Goal: Book appointment/travel/reservation

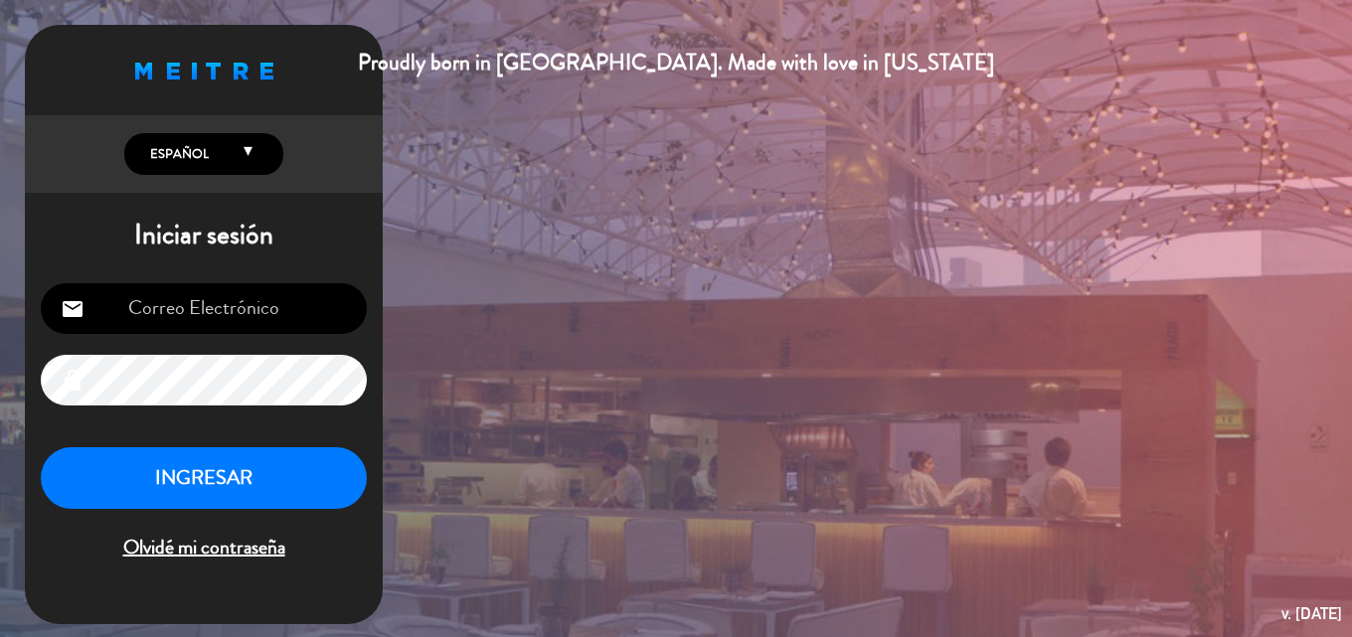
type input "[EMAIL_ADDRESS][DOMAIN_NAME]"
click at [251, 469] on button "INGRESAR" at bounding box center [204, 478] width 326 height 63
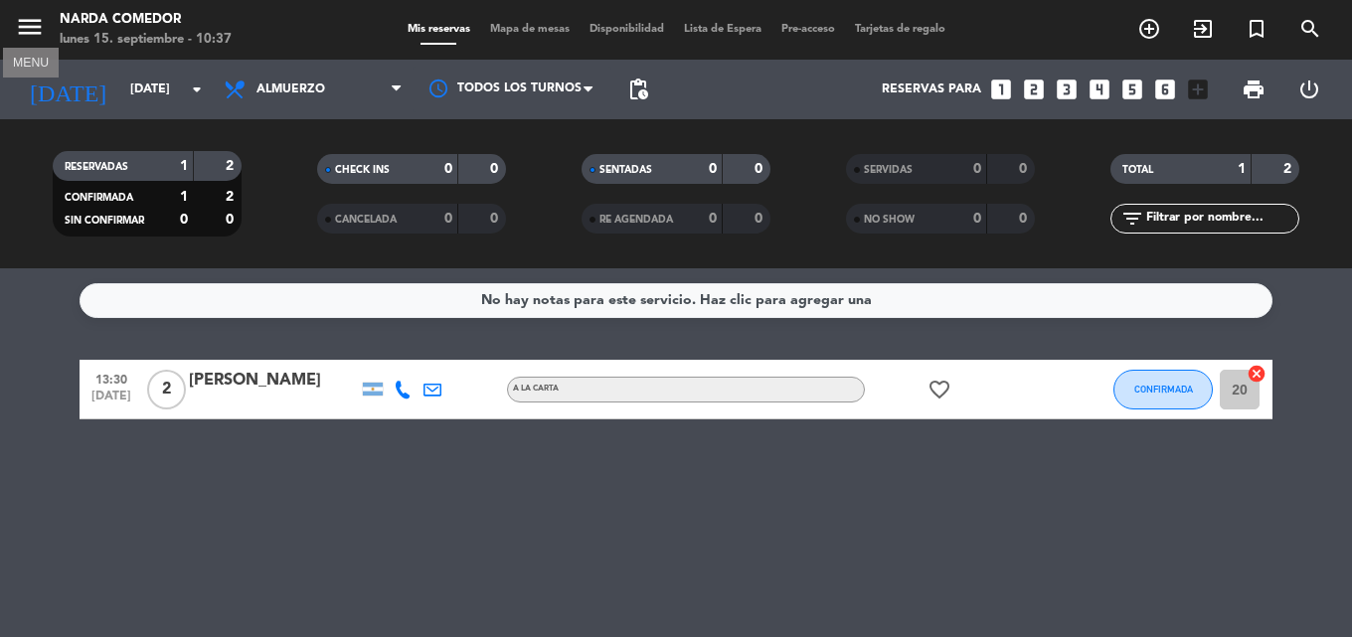
click at [27, 39] on icon "menu" at bounding box center [30, 27] width 30 height 30
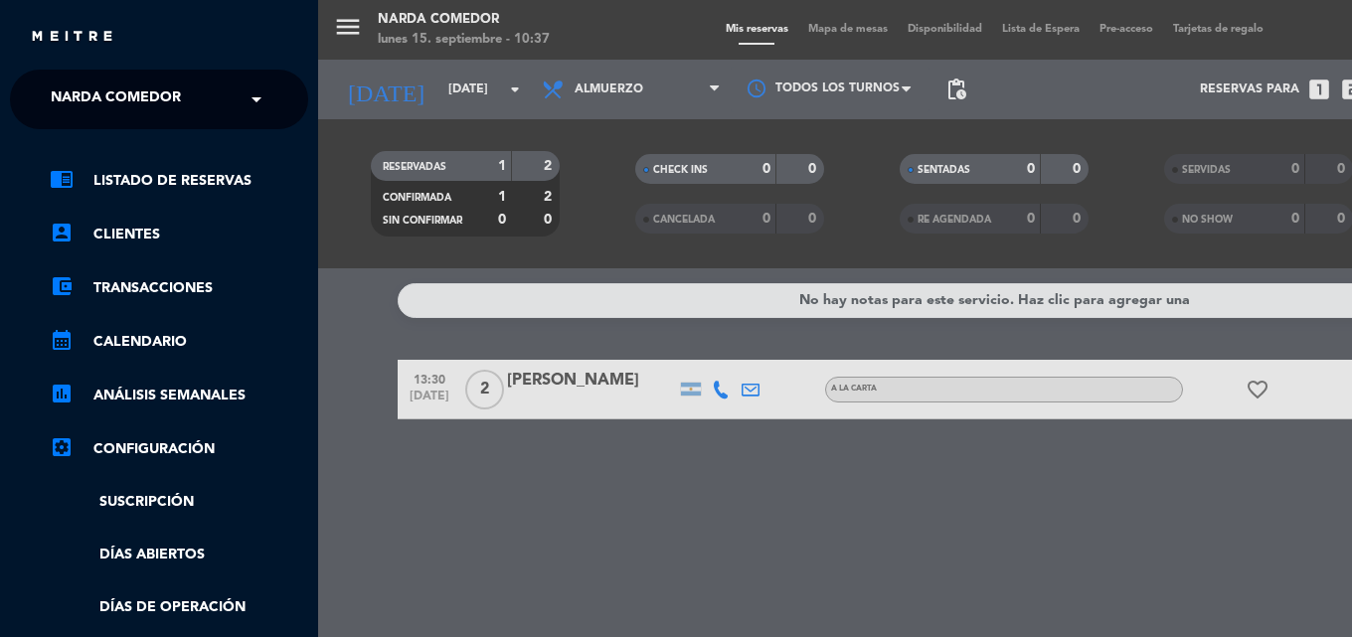
click at [430, 124] on div "menu [PERSON_NAME] Comedor [DATE] 15. septiembre - 10:37 Mis reservas Mapa de m…" at bounding box center [994, 318] width 1352 height 637
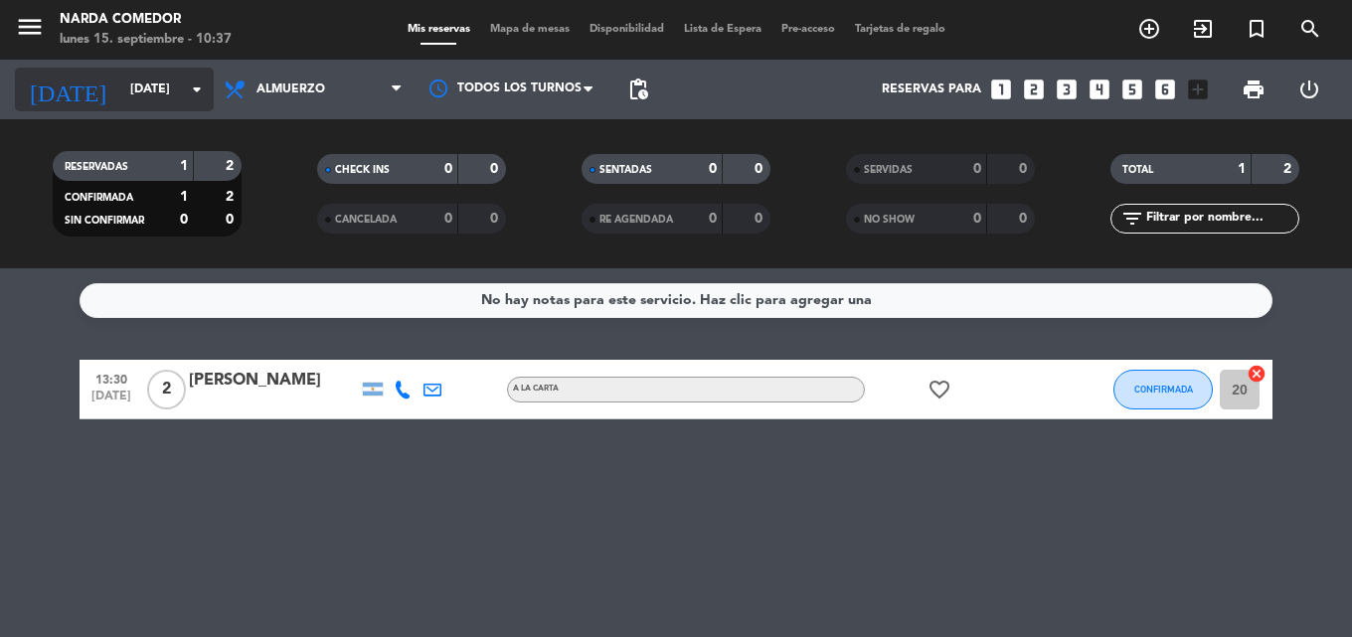
click at [120, 99] on input "[DATE]" at bounding box center [204, 90] width 168 height 34
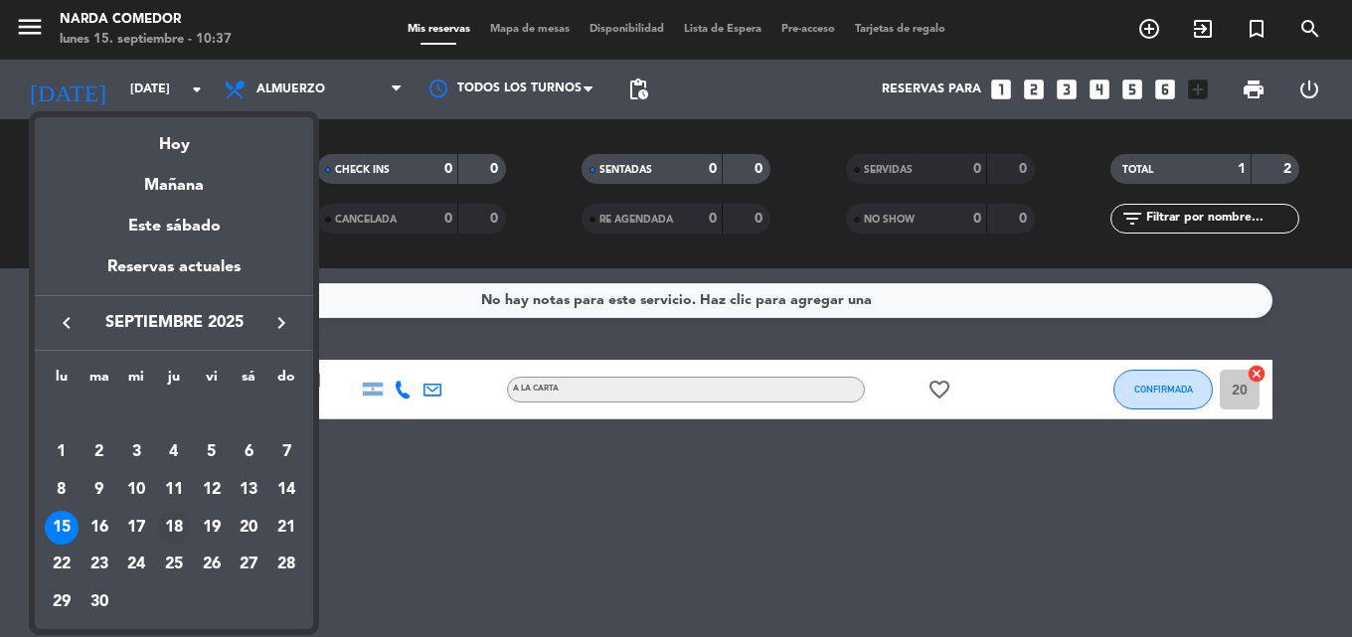
click at [180, 526] on div "18" at bounding box center [174, 528] width 34 height 34
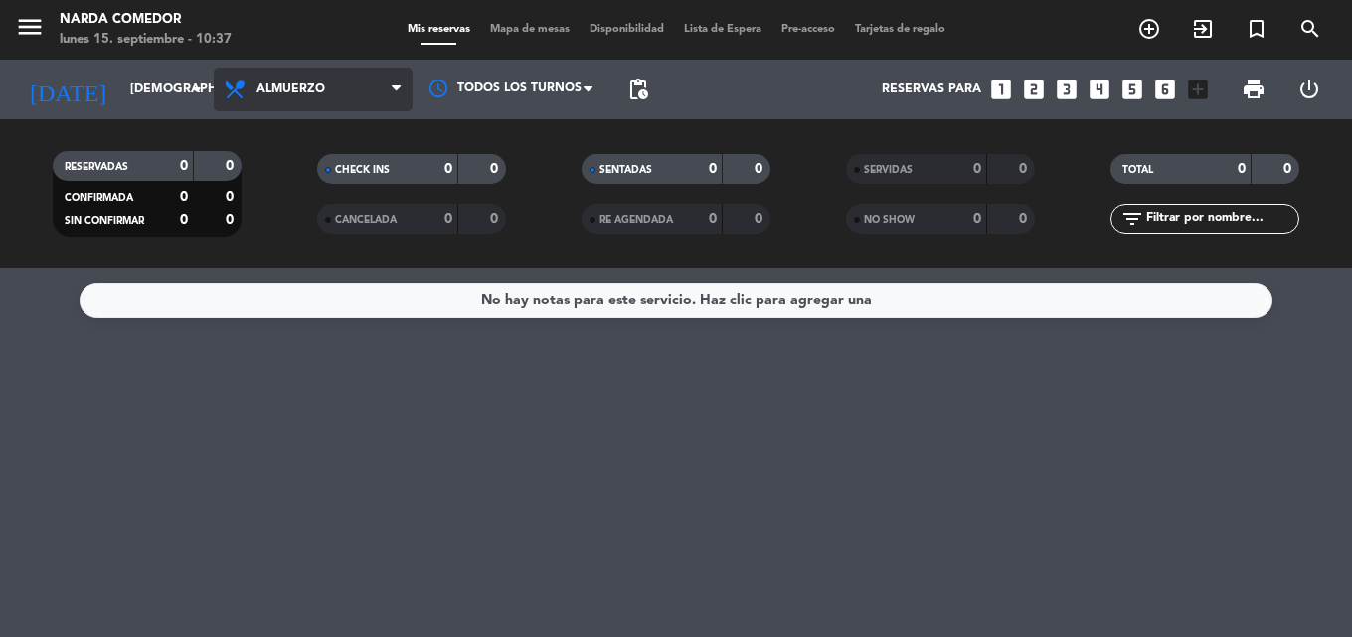
click at [348, 73] on span "Almuerzo" at bounding box center [313, 90] width 199 height 44
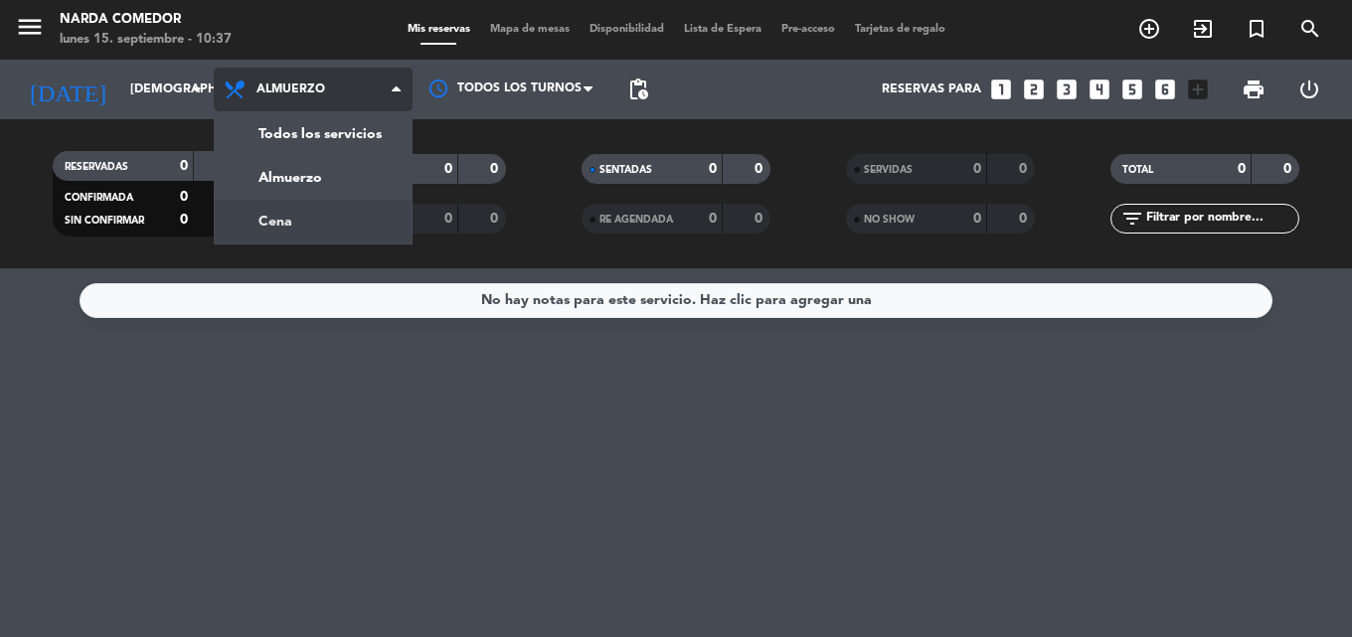
click at [324, 229] on div "menu [PERSON_NAME] Comedor [DATE] 15. septiembre - 10:37 Mis reservas Mapa de m…" at bounding box center [676, 134] width 1352 height 268
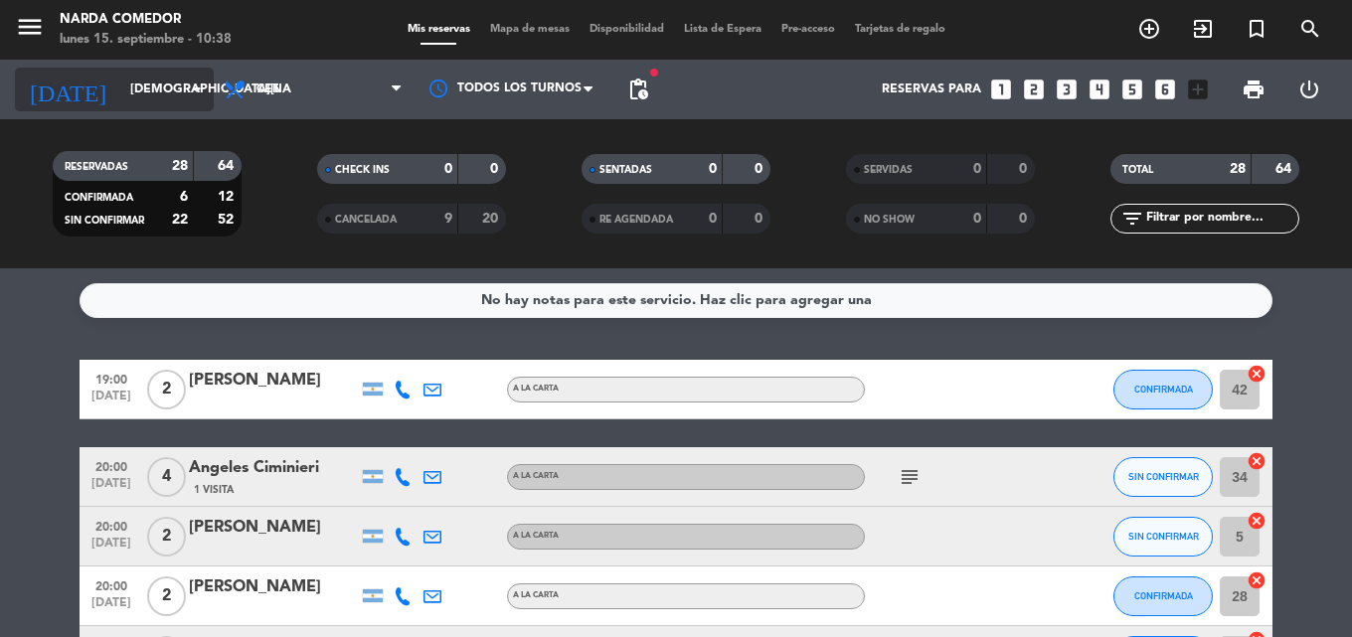
click at [149, 96] on input "[DEMOGRAPHIC_DATA][DATE]" at bounding box center [204, 90] width 168 height 34
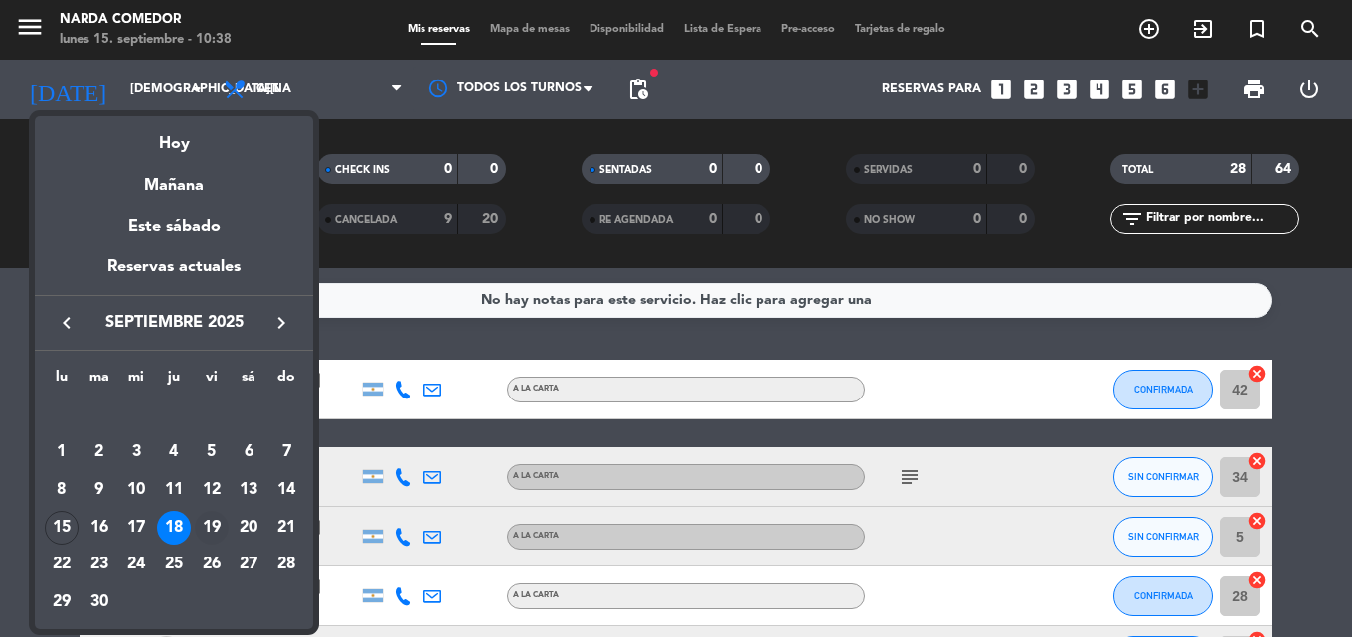
click at [219, 525] on div "19" at bounding box center [212, 528] width 34 height 34
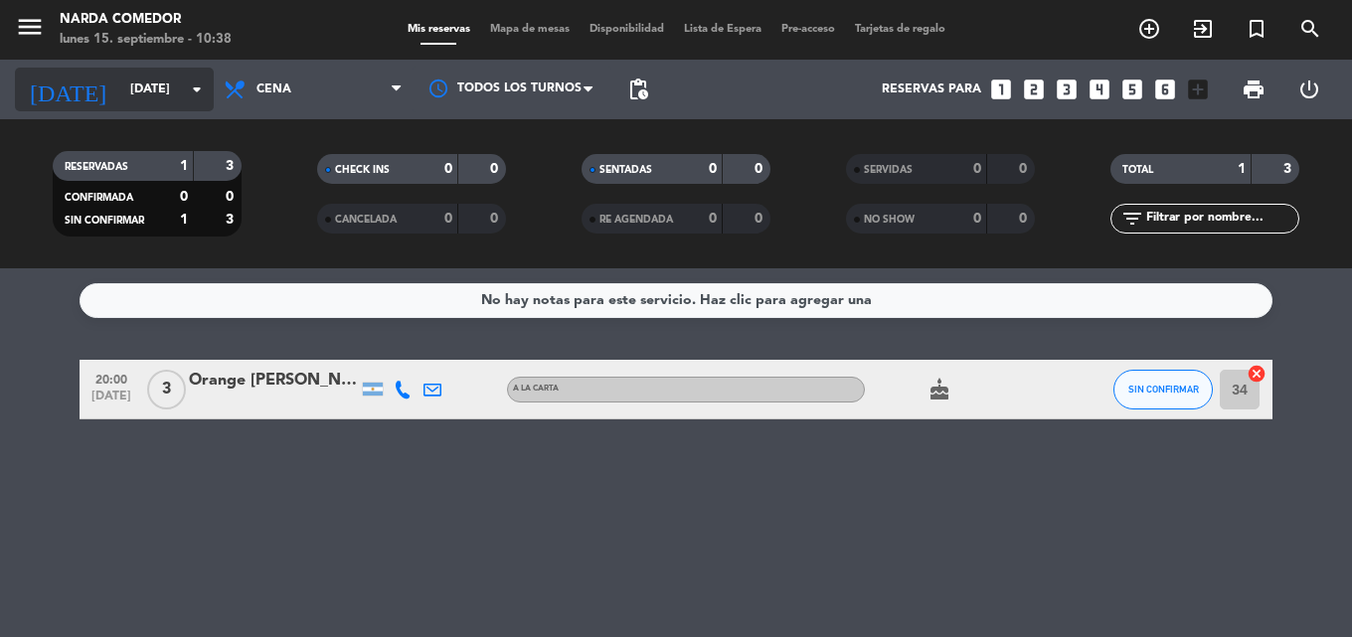
click at [126, 86] on input "[DATE]" at bounding box center [204, 90] width 168 height 34
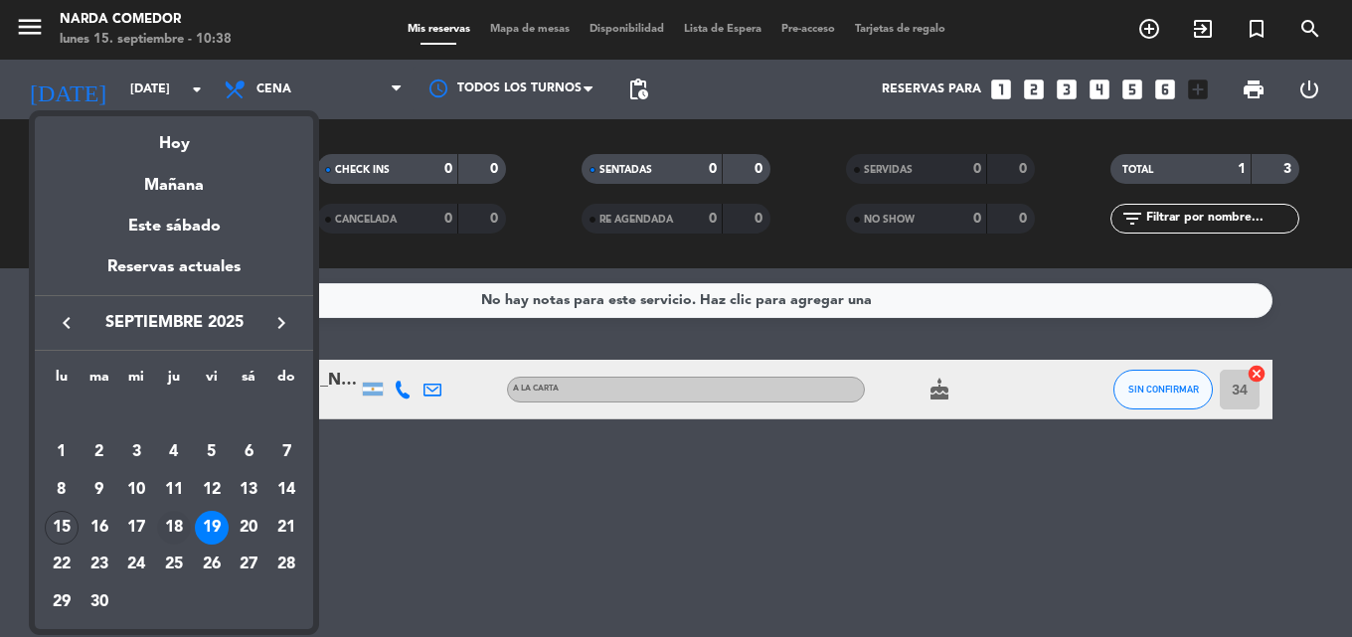
click at [180, 520] on div "18" at bounding box center [174, 528] width 34 height 34
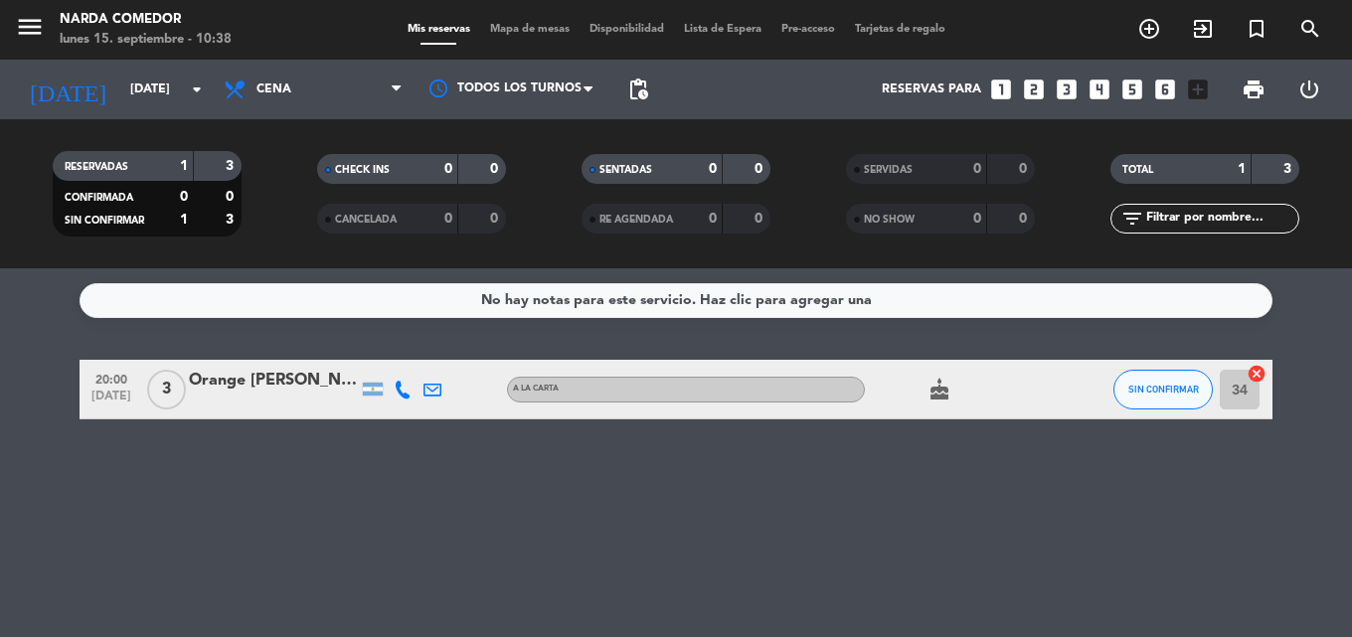
type input "[DEMOGRAPHIC_DATA][DATE]"
